Goal: Information Seeking & Learning: Learn about a topic

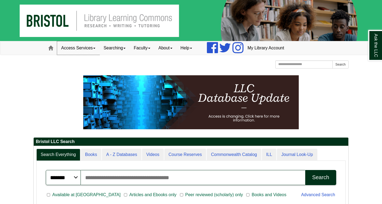
click at [78, 46] on link "Access Services" at bounding box center [78, 47] width 42 height 13
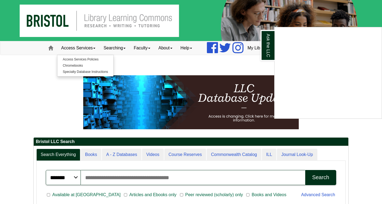
click at [169, 48] on div "Ask the LLC" at bounding box center [191, 102] width 382 height 204
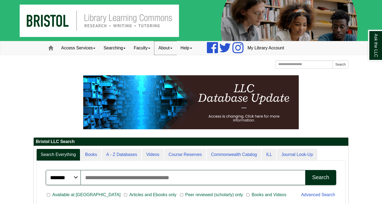
click at [169, 48] on link "About" at bounding box center [165, 47] width 22 height 13
click at [135, 64] on div "Bristol Community College Bristol Community College Library Learning Commons Ho…" at bounding box center [190, 64] width 315 height 9
click at [118, 18] on img at bounding box center [191, 20] width 382 height 41
click at [46, 24] on img at bounding box center [191, 20] width 382 height 41
click at [49, 49] on span at bounding box center [50, 47] width 5 height 5
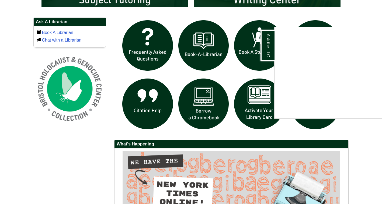
scroll to position [361, 0]
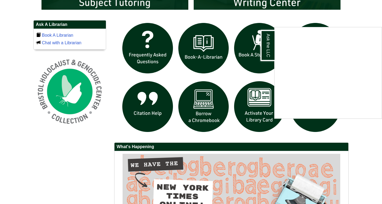
click at [140, 106] on div "Ask the LLC" at bounding box center [191, 102] width 382 height 204
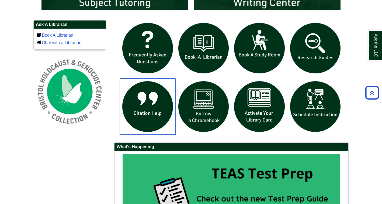
click at [143, 104] on img "slideshow" at bounding box center [148, 106] width 56 height 56
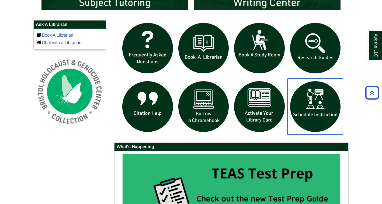
click at [317, 99] on img "slideshow" at bounding box center [315, 106] width 56 height 56
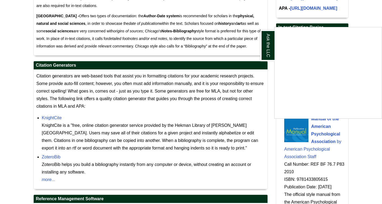
scroll to position [431, 0]
